Goal: Book appointment/travel/reservation

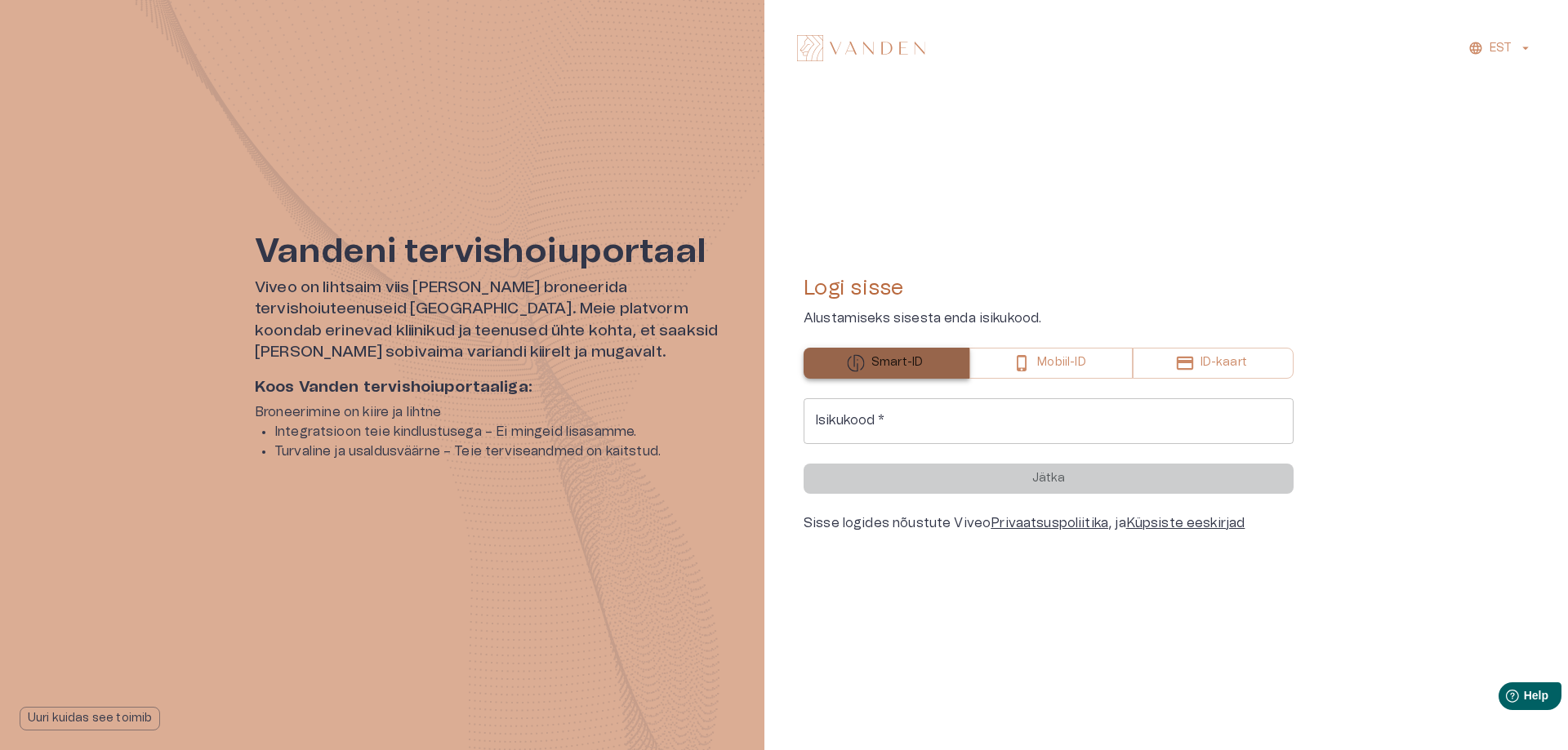
click at [916, 364] on p "Smart-ID" at bounding box center [897, 363] width 52 height 17
click at [922, 441] on input "Isikukood   *" at bounding box center [1048, 421] width 490 height 46
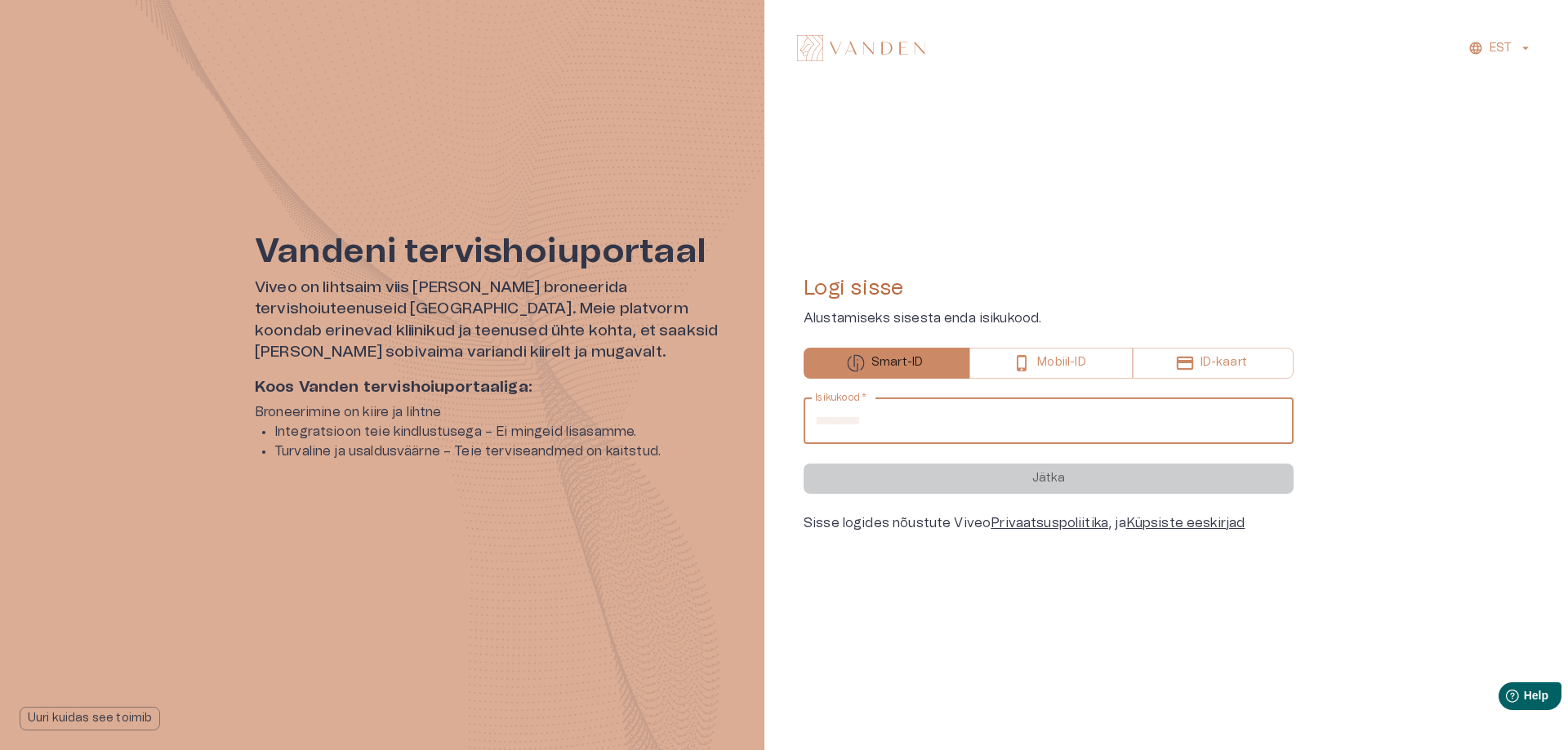
type input "**********"
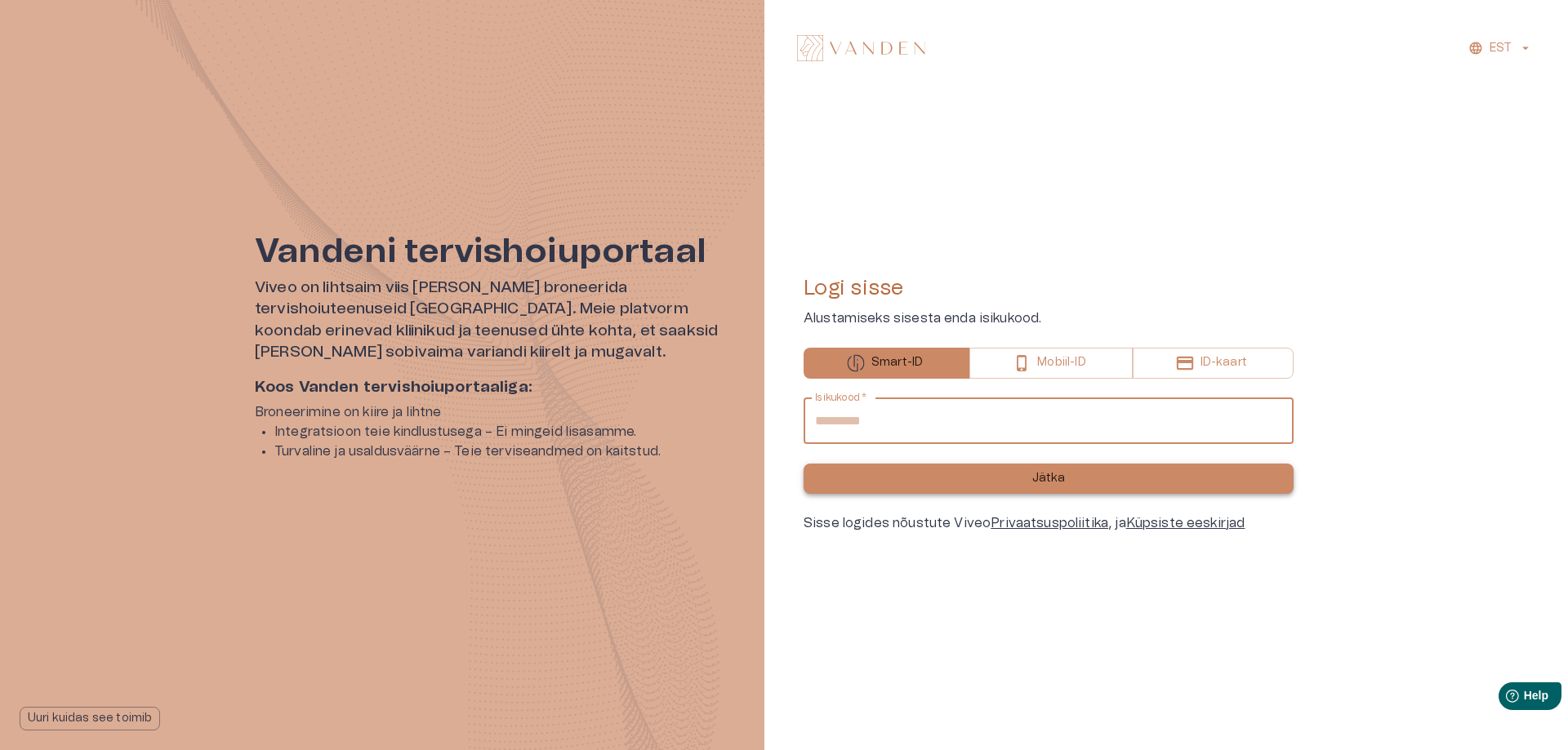
click at [1030, 483] on button "Jätka" at bounding box center [1048, 479] width 490 height 30
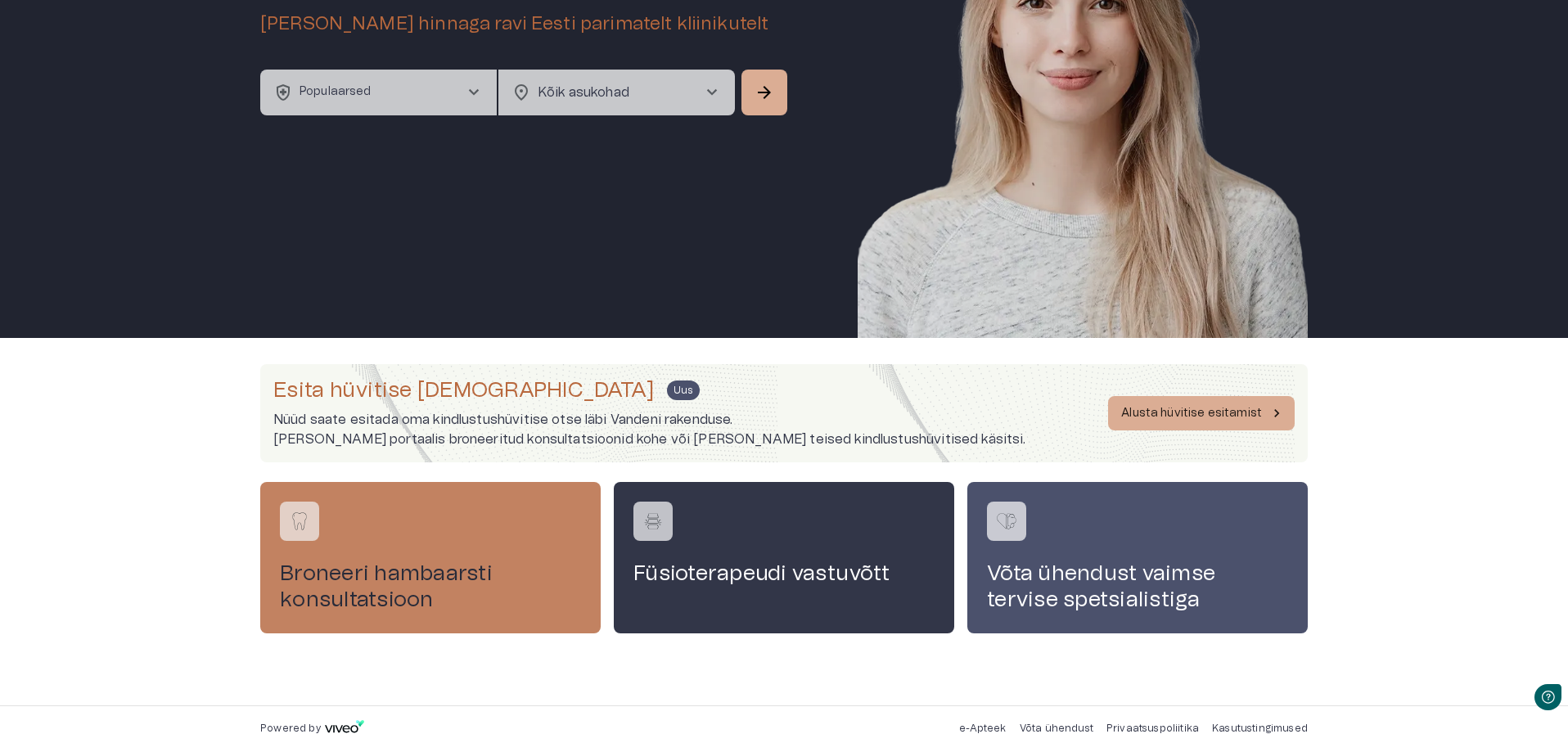
click at [408, 594] on h4 "Broneeri hambaarsti konsultatsioon" at bounding box center [430, 587] width 301 height 53
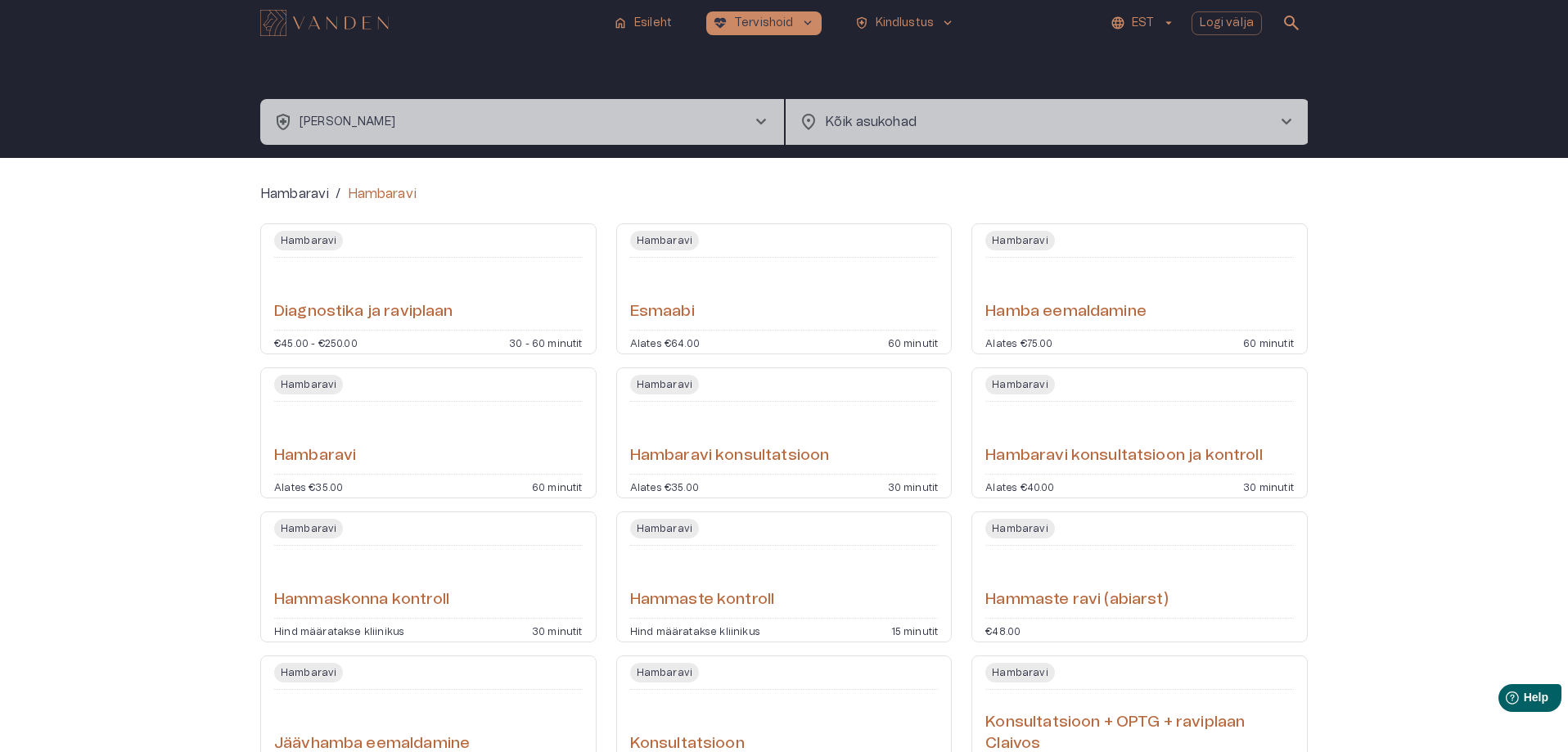
click at [336, 23] on img "Navigate to homepage" at bounding box center [324, 23] width 128 height 26
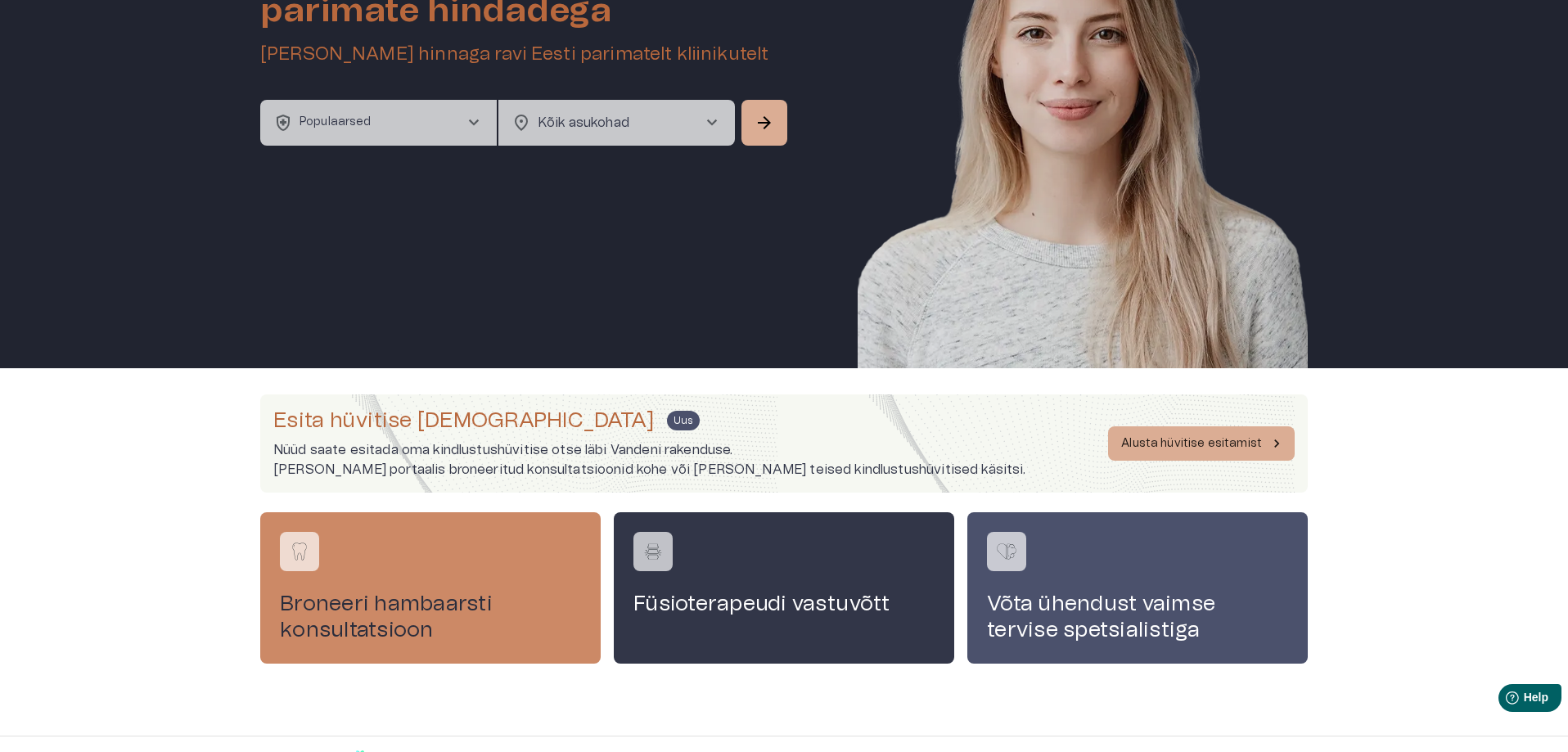
scroll to position [163, 0]
